Goal: Information Seeking & Learning: Learn about a topic

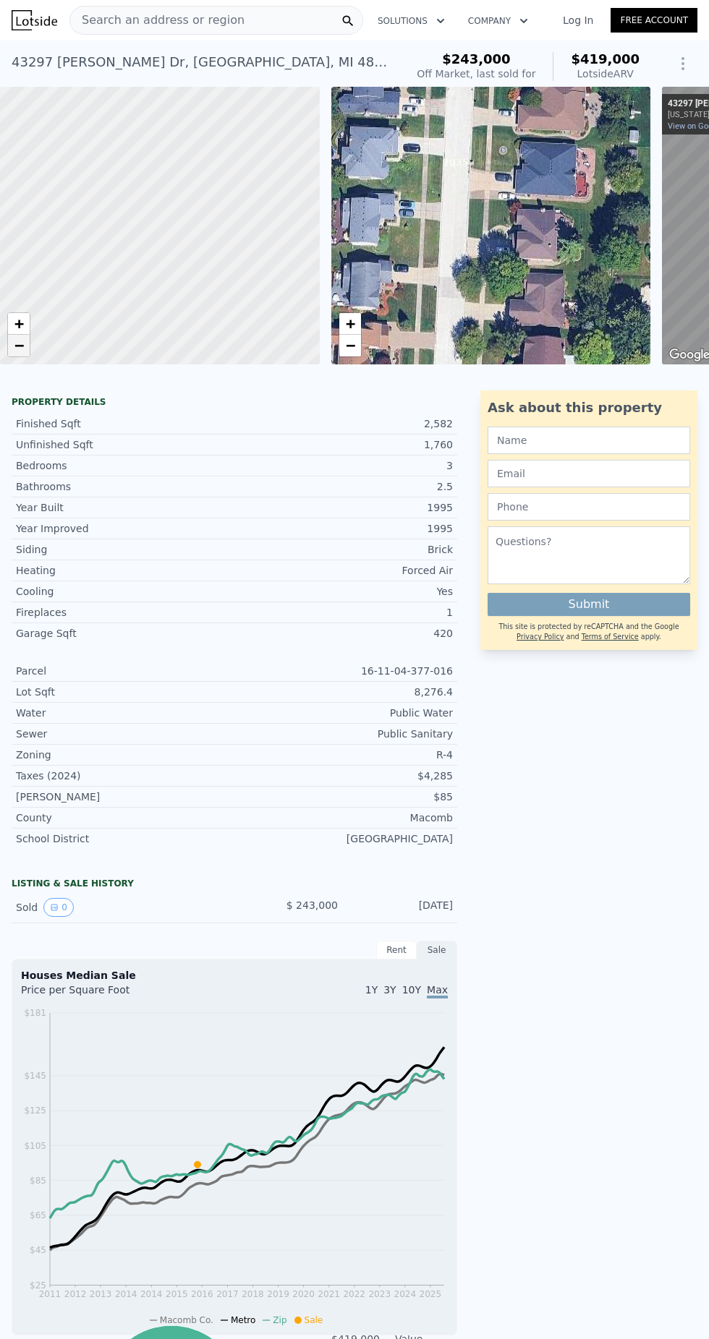
click at [11, 352] on link "−" at bounding box center [19, 346] width 22 height 22
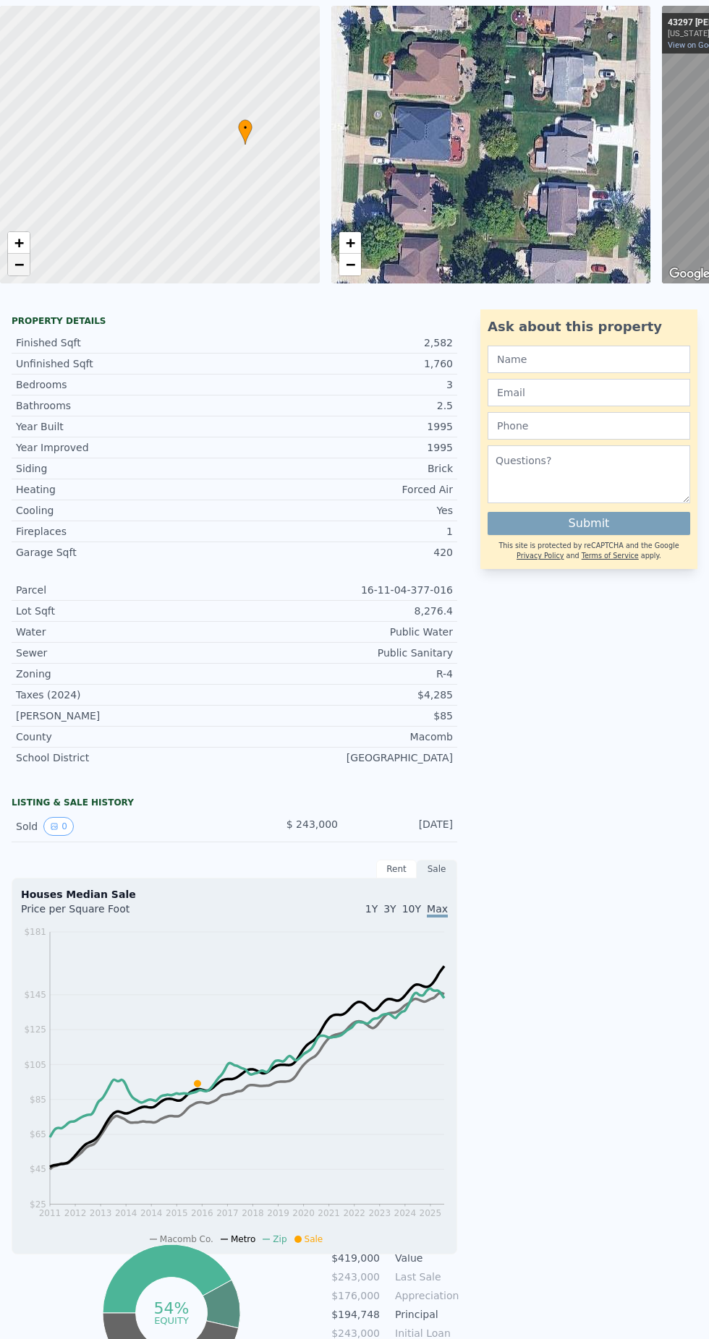
scroll to position [5, 0]
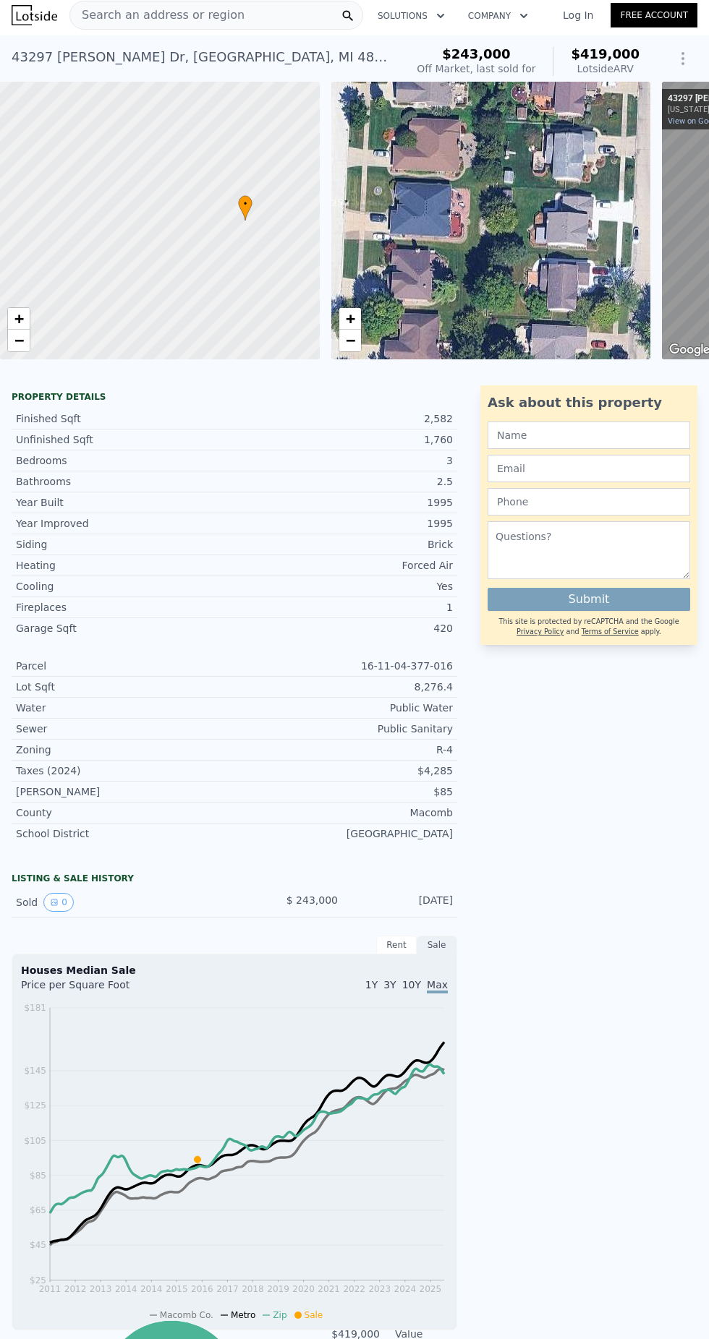
click at [178, 14] on span "Search an address or region" at bounding box center [157, 15] width 174 height 17
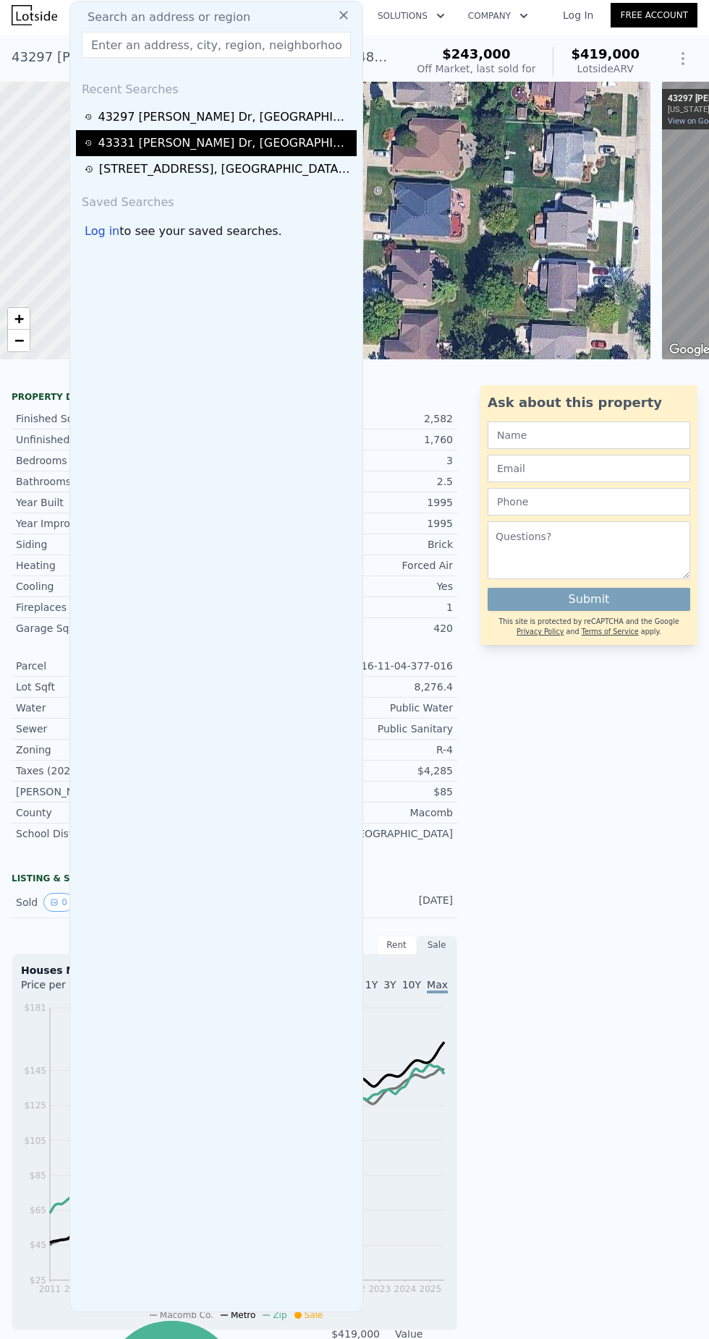
click at [90, 145] on icon at bounding box center [88, 143] width 7 height 10
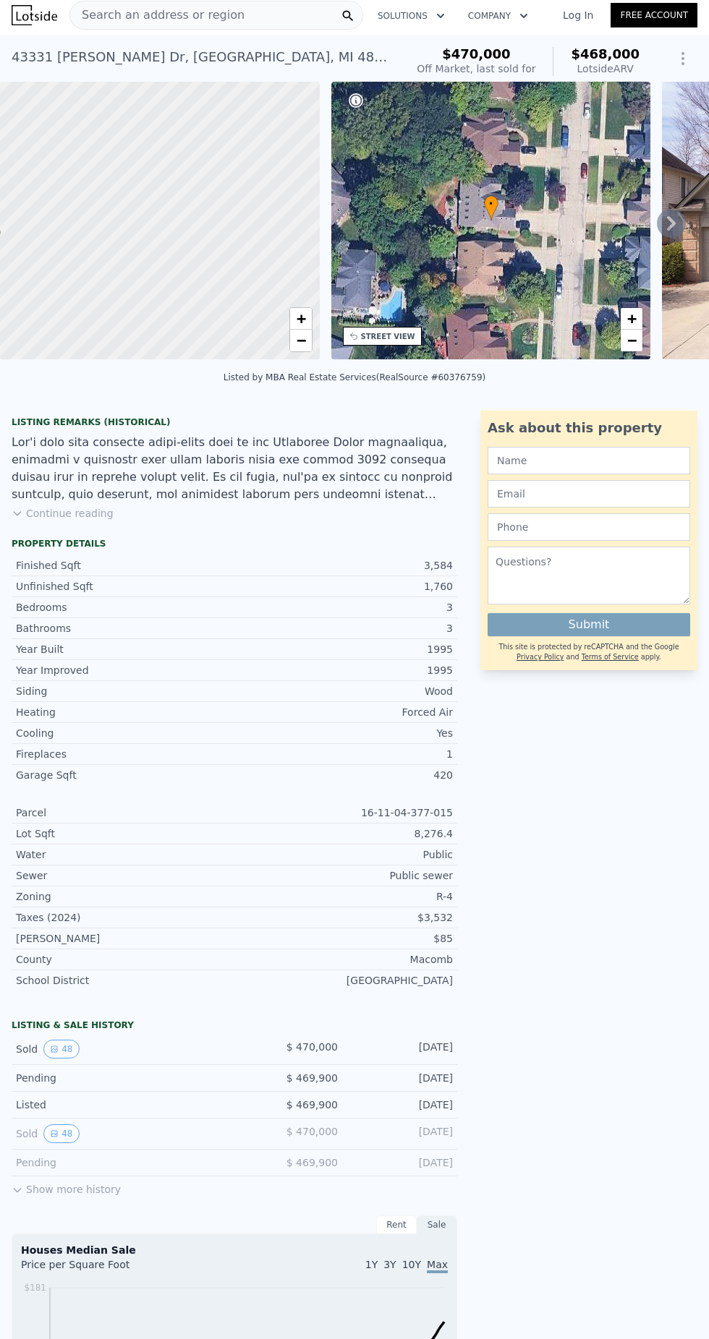
click at [641, 216] on div "• + −" at bounding box center [491, 221] width 320 height 278
click at [668, 227] on icon at bounding box center [671, 223] width 9 height 14
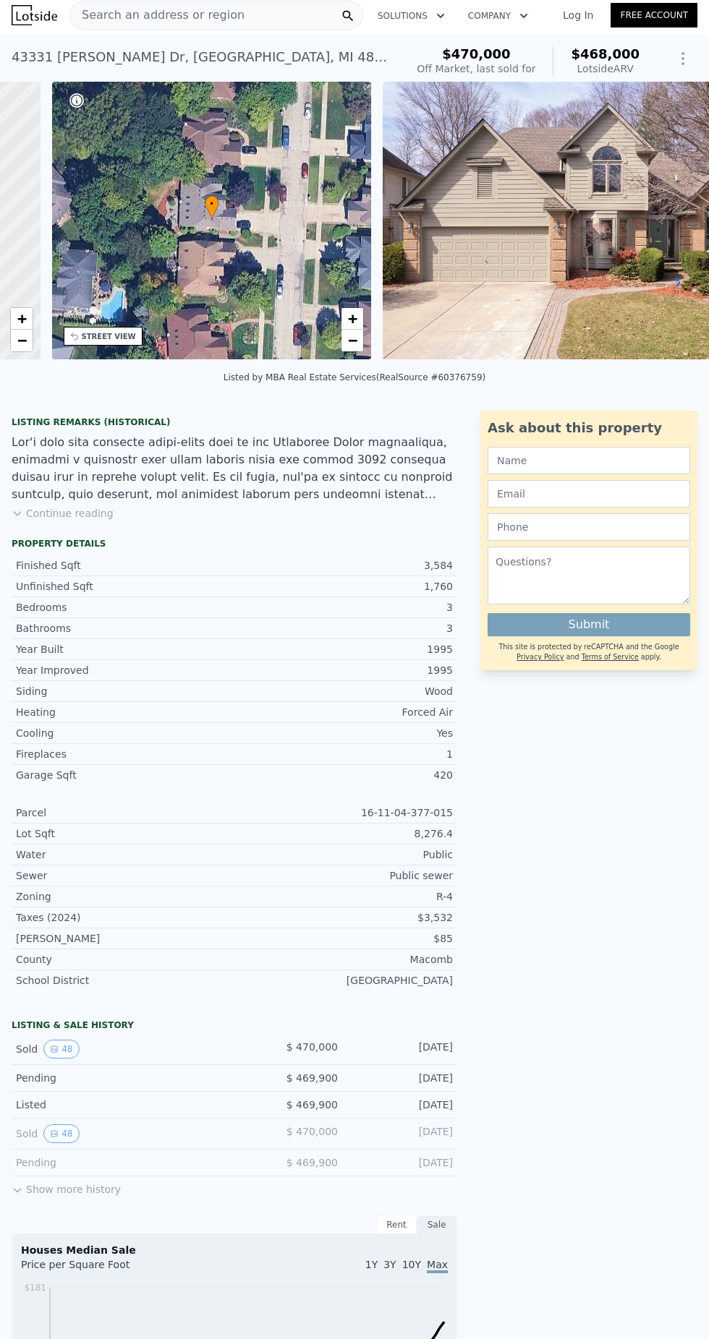
click at [666, 223] on img at bounding box center [591, 221] width 417 height 278
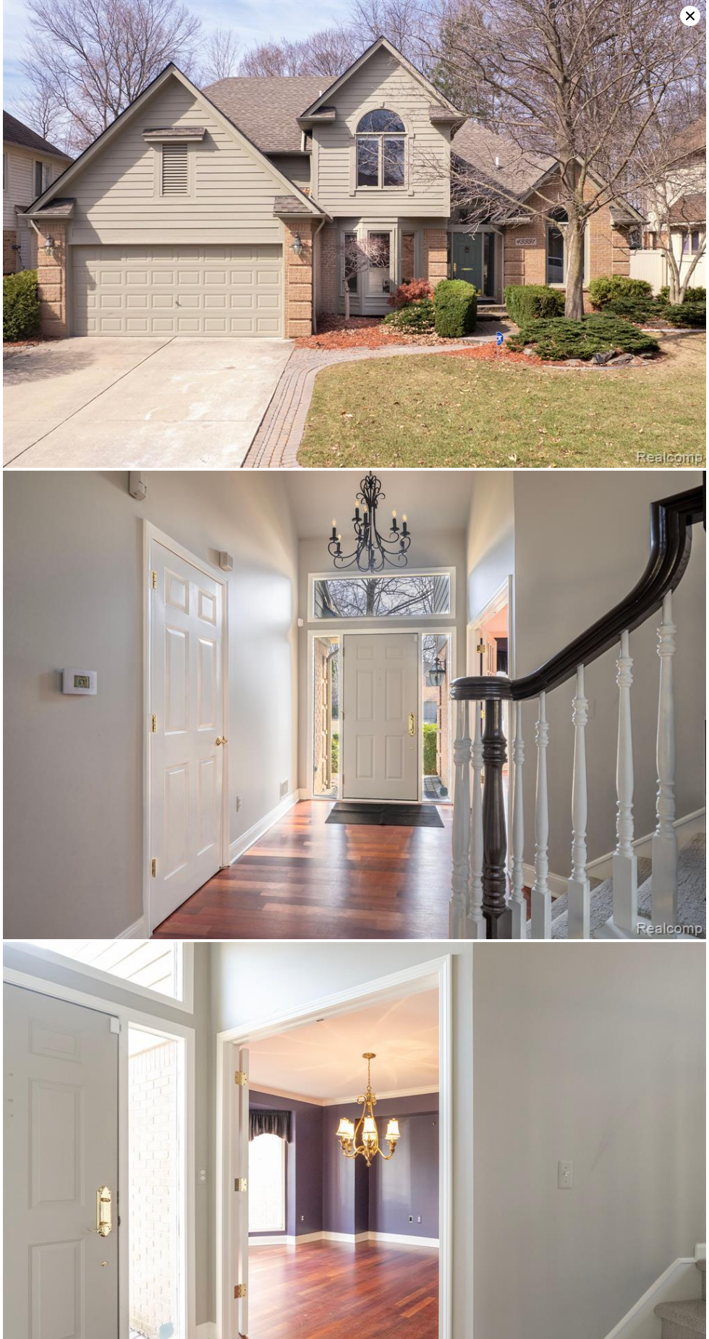
click at [631, 344] on img at bounding box center [354, 234] width 703 height 468
click at [576, 323] on img at bounding box center [354, 234] width 703 height 468
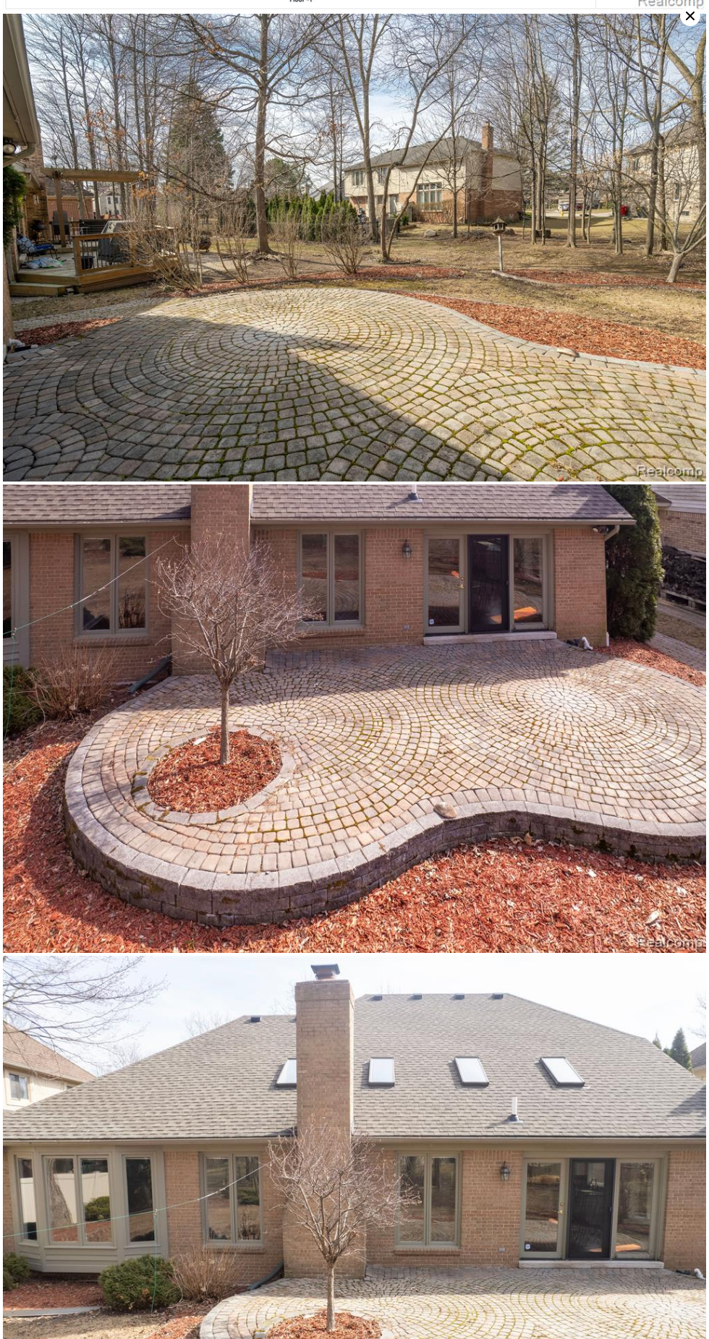
scroll to position [19725, 0]
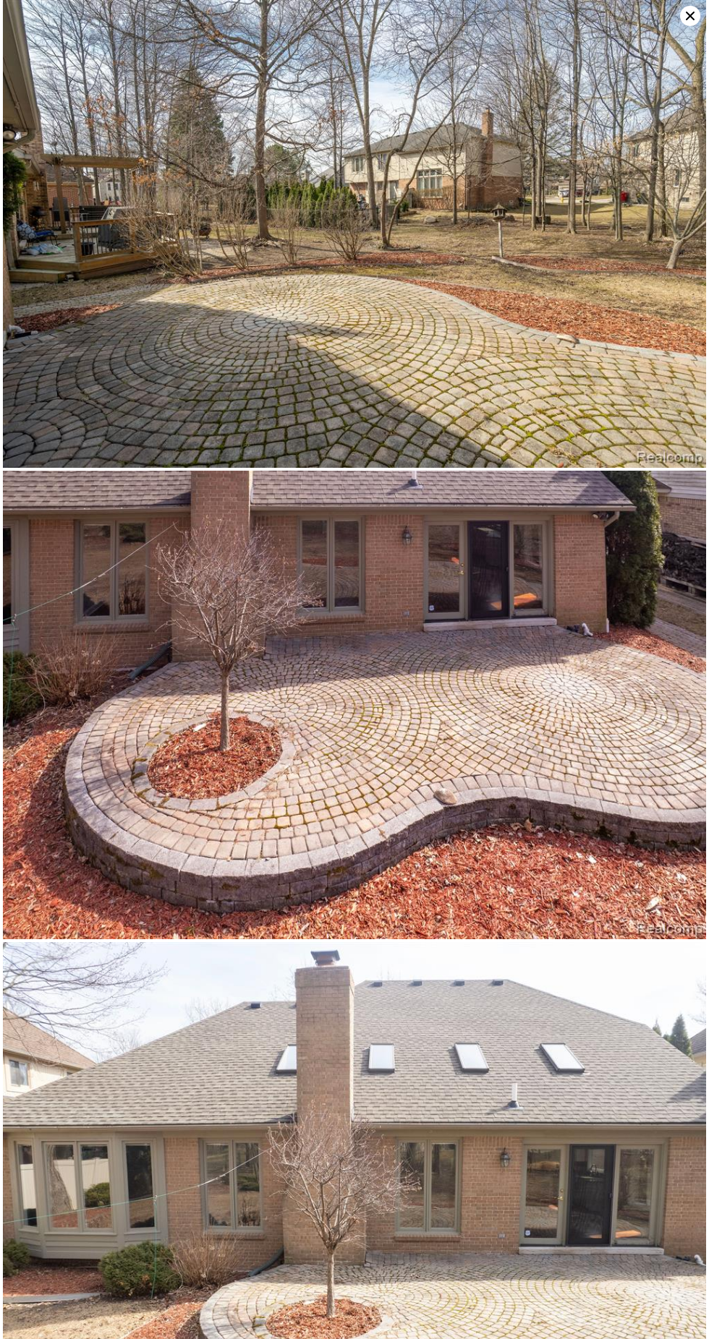
click at [631, 368] on img at bounding box center [354, 234] width 703 height 468
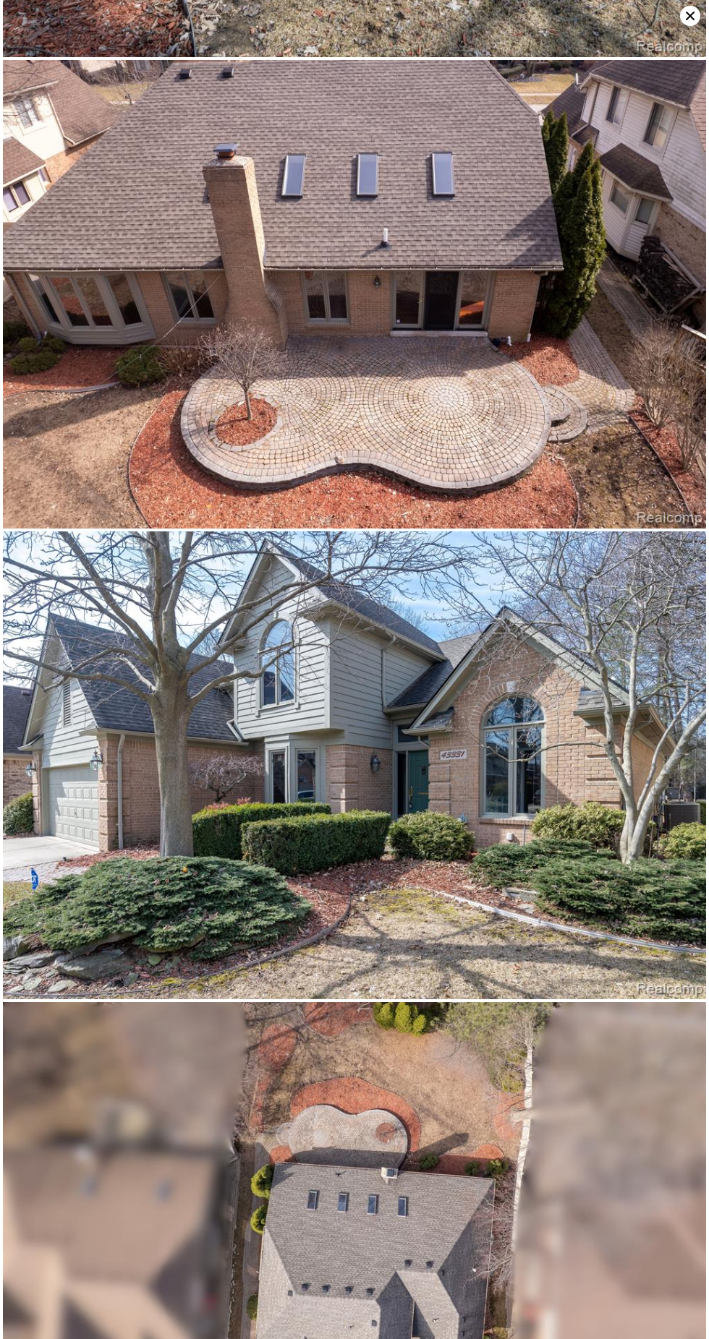
scroll to position [130, 0]
click at [140, 1054] on img at bounding box center [354, 1236] width 703 height 468
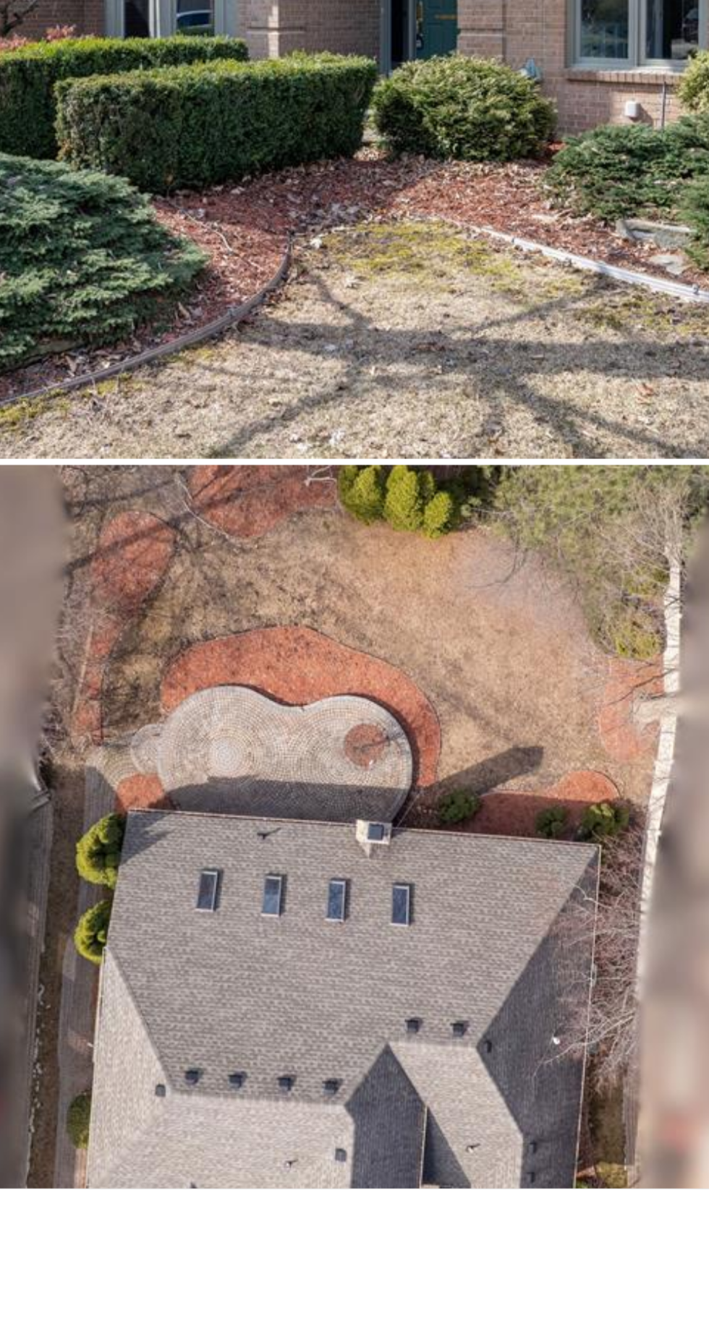
scroll to position [0, 0]
